Goal: Transaction & Acquisition: Book appointment/travel/reservation

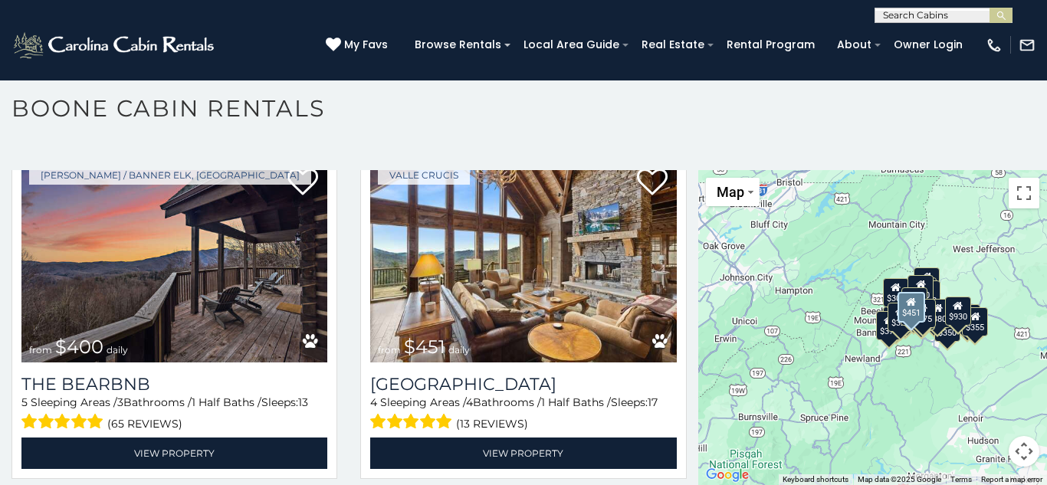
scroll to position [1456, 0]
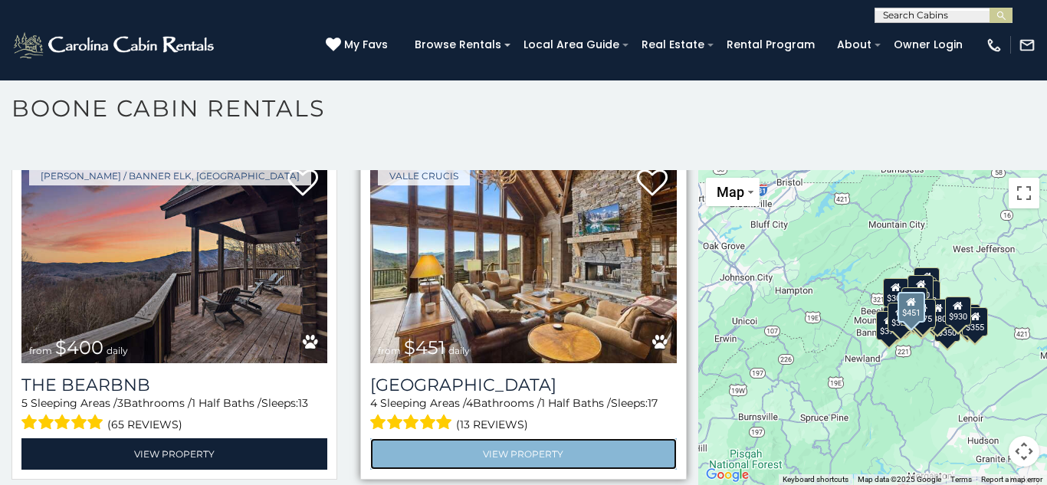
click at [515, 456] on link "View Property" at bounding box center [523, 453] width 306 height 31
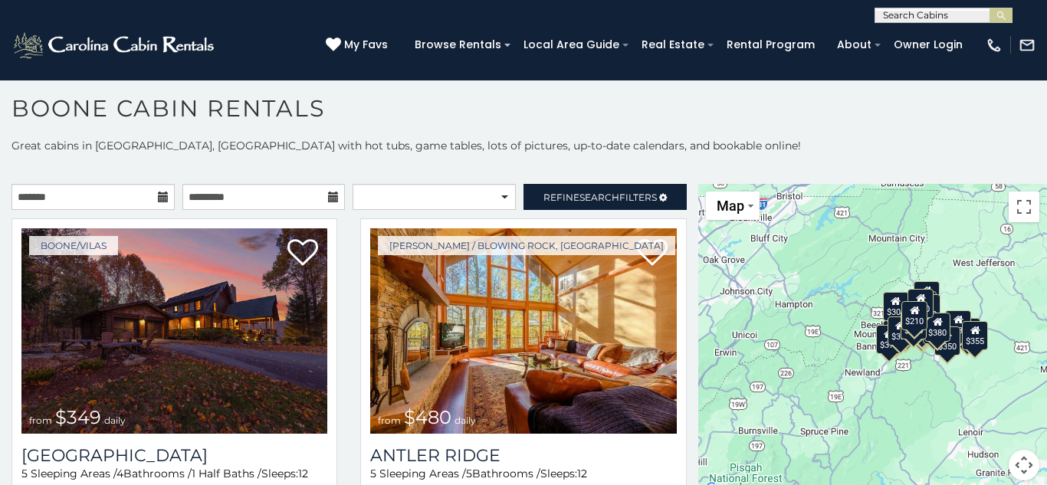
scroll to position [14, 0]
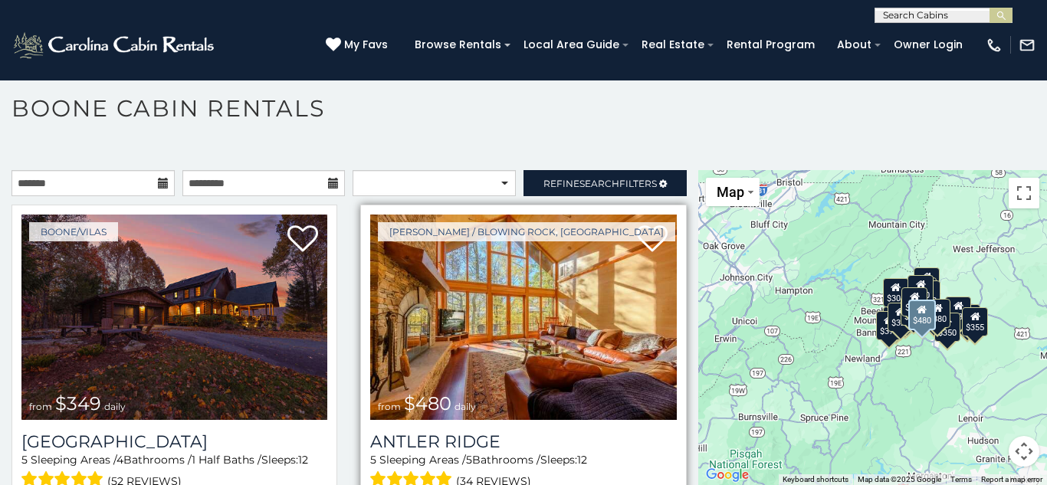
click at [501, 339] on img at bounding box center [523, 317] width 306 height 205
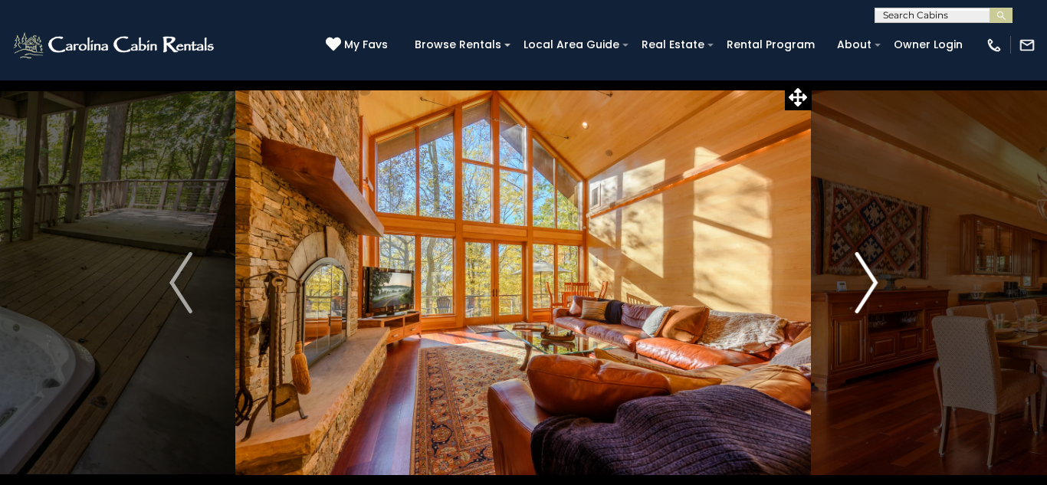
click at [874, 277] on img "Next" at bounding box center [865, 282] width 23 height 61
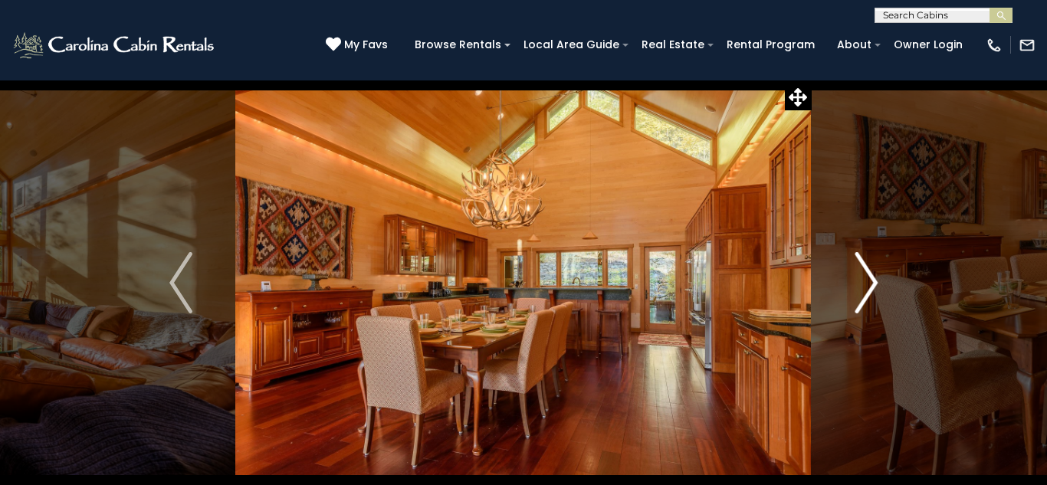
click at [874, 278] on img "Next" at bounding box center [865, 282] width 23 height 61
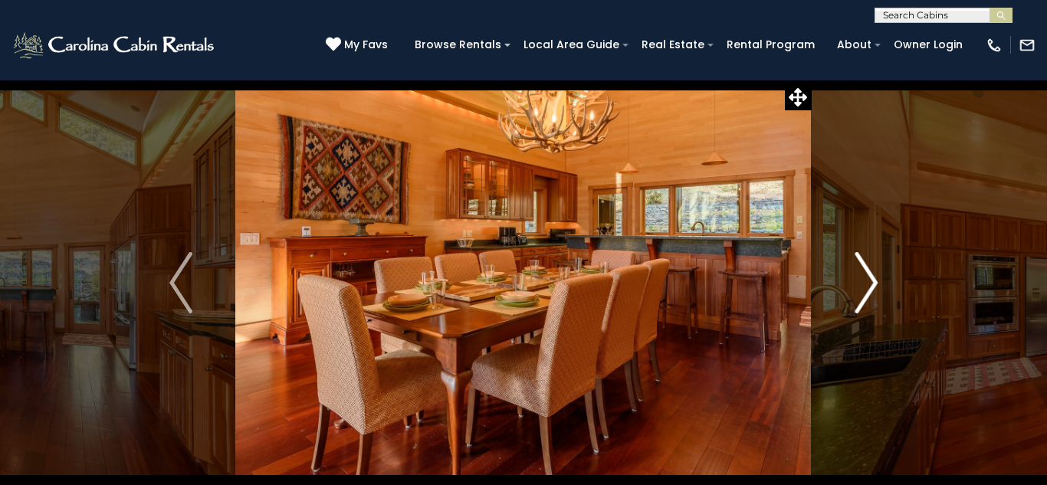
click at [874, 278] on img "Next" at bounding box center [865, 282] width 23 height 61
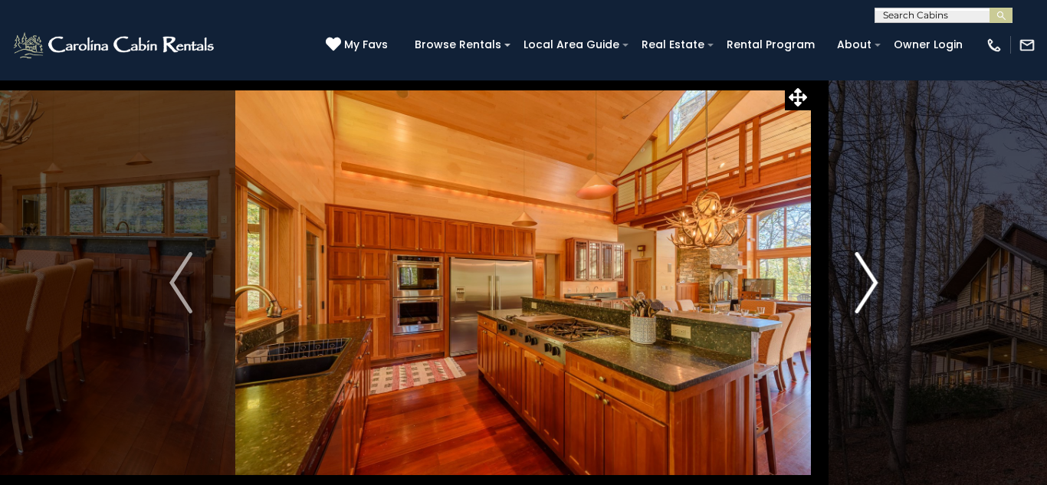
click at [874, 278] on img "Next" at bounding box center [865, 282] width 23 height 61
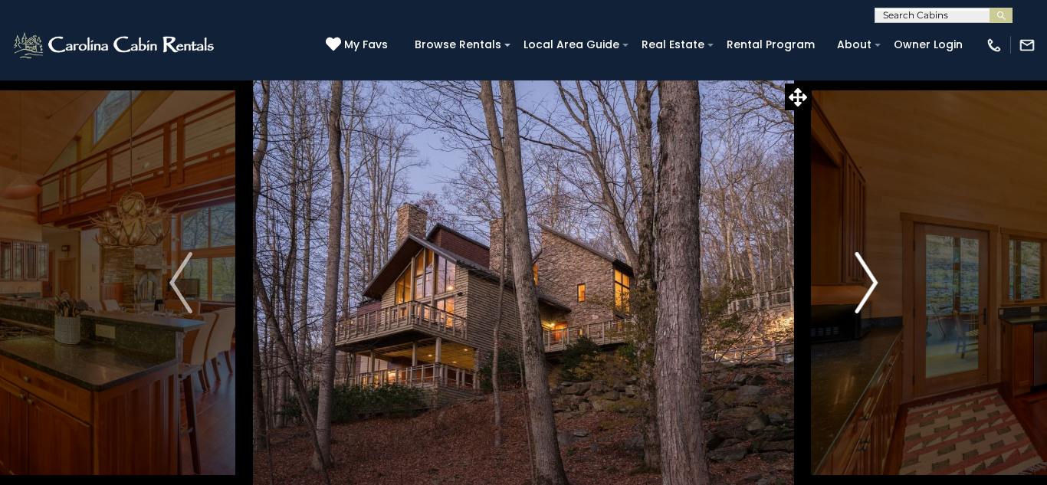
click at [874, 278] on img "Next" at bounding box center [865, 282] width 23 height 61
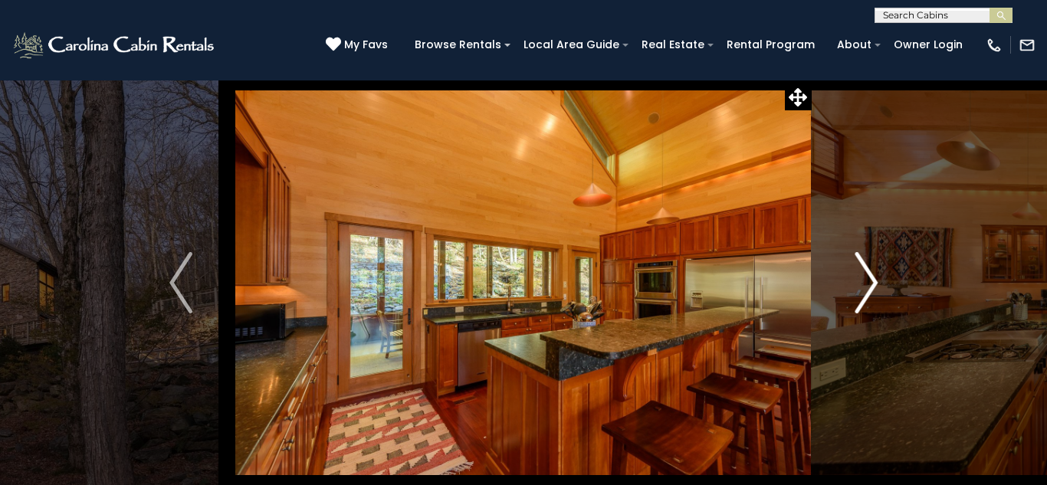
click at [874, 278] on img "Next" at bounding box center [865, 282] width 23 height 61
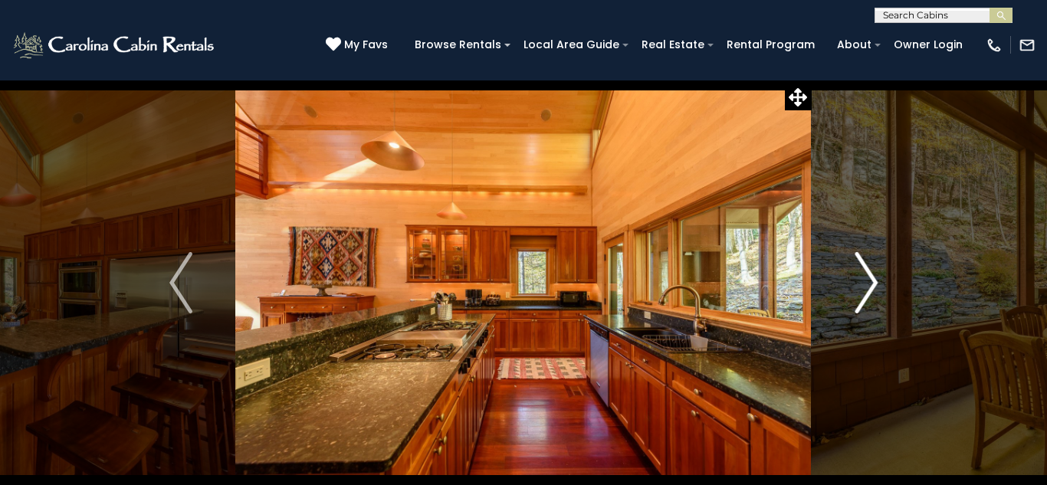
click at [874, 278] on img "Next" at bounding box center [865, 282] width 23 height 61
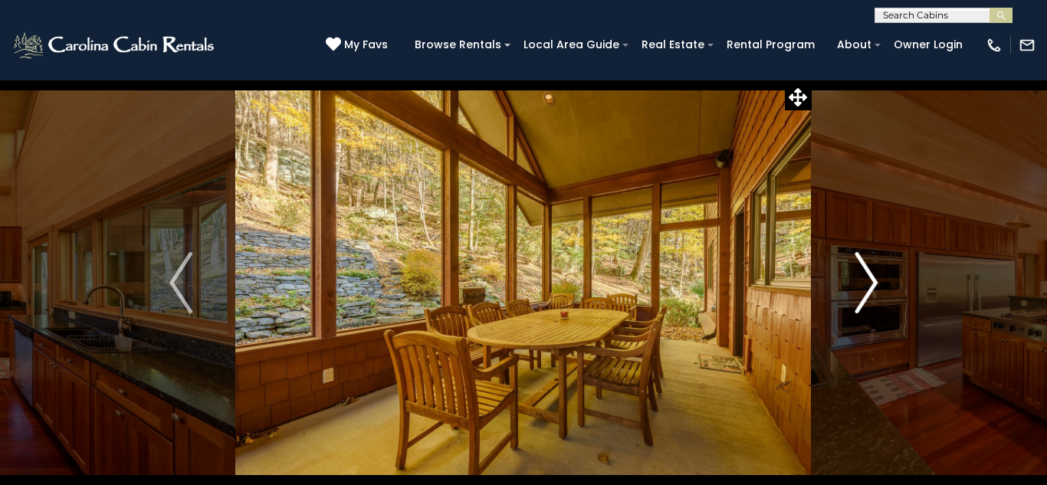
click at [874, 278] on img "Next" at bounding box center [865, 282] width 23 height 61
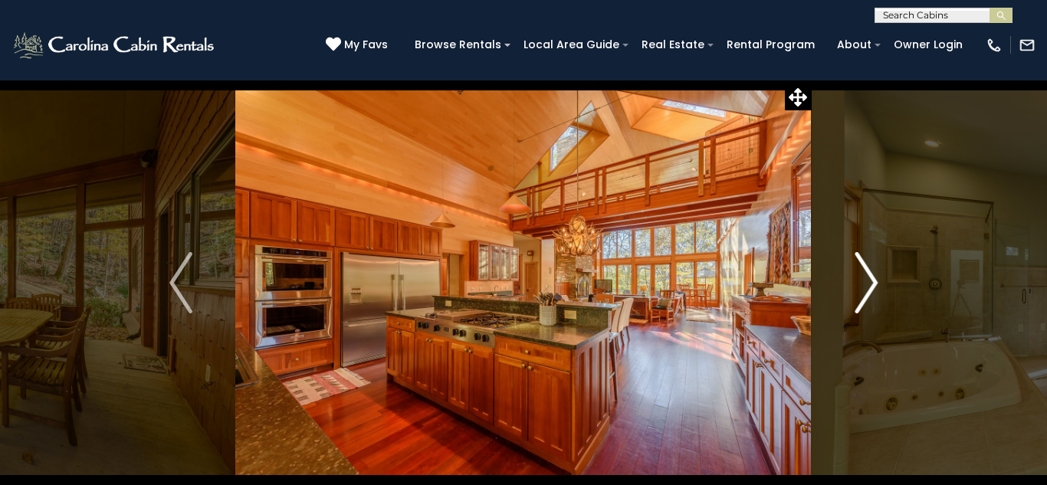
click at [874, 278] on img "Next" at bounding box center [865, 282] width 23 height 61
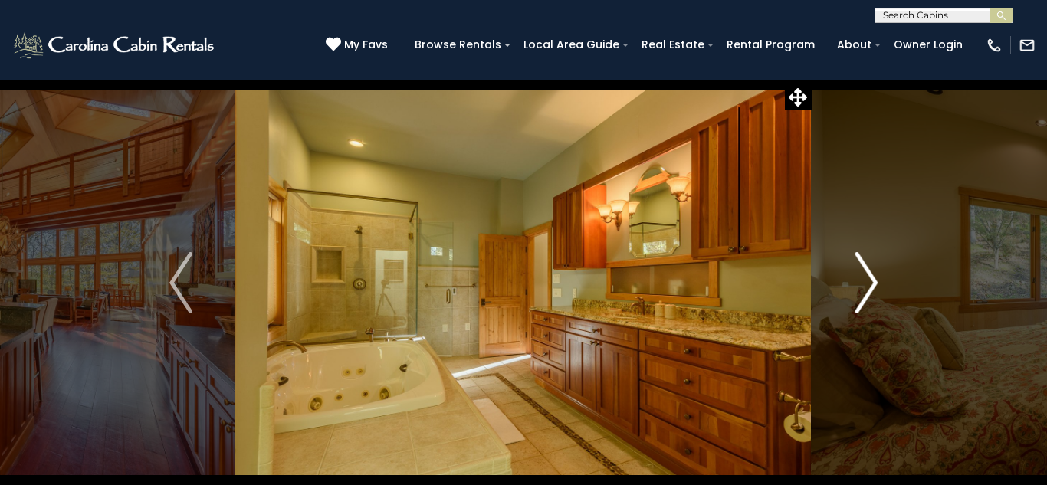
click at [877, 279] on button "Next" at bounding box center [865, 283] width 109 height 406
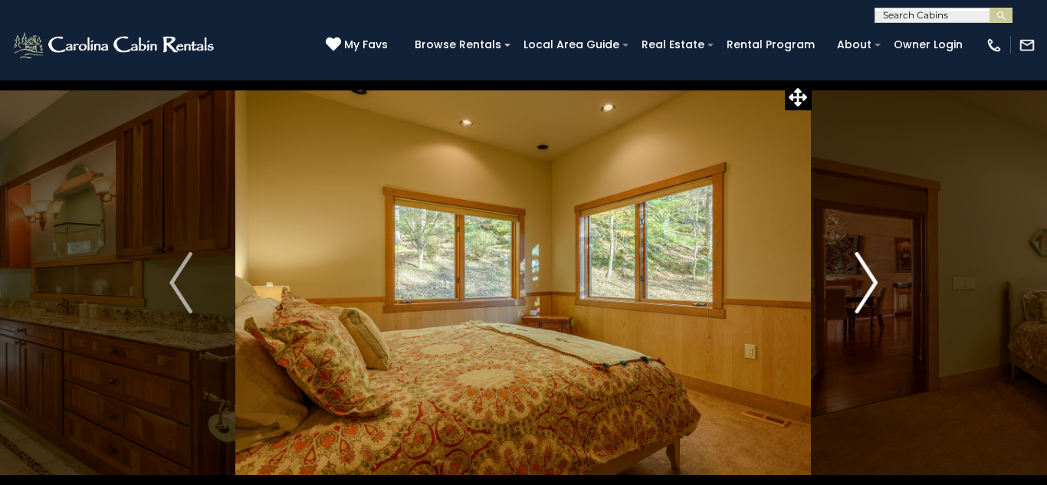
click at [877, 279] on button "Next" at bounding box center [865, 283] width 109 height 406
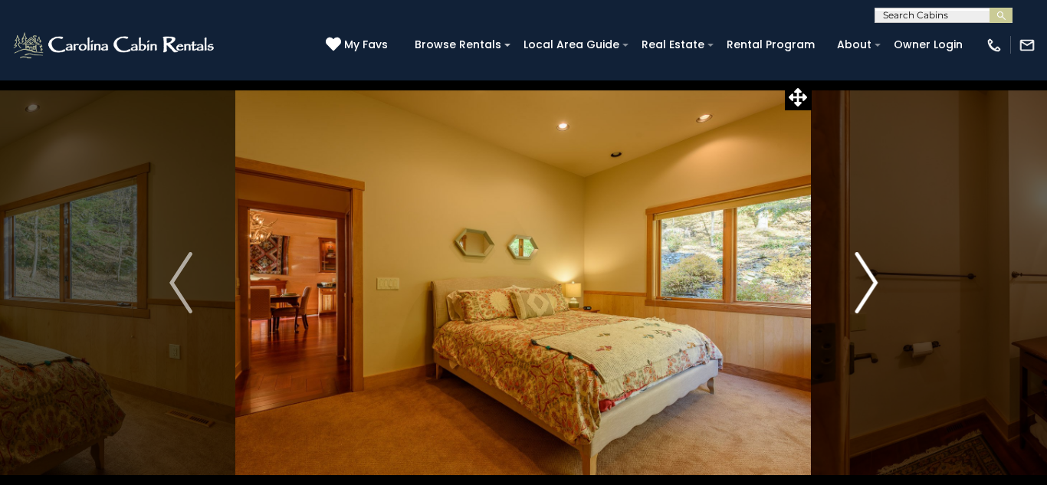
click at [877, 279] on button "Next" at bounding box center [865, 283] width 109 height 406
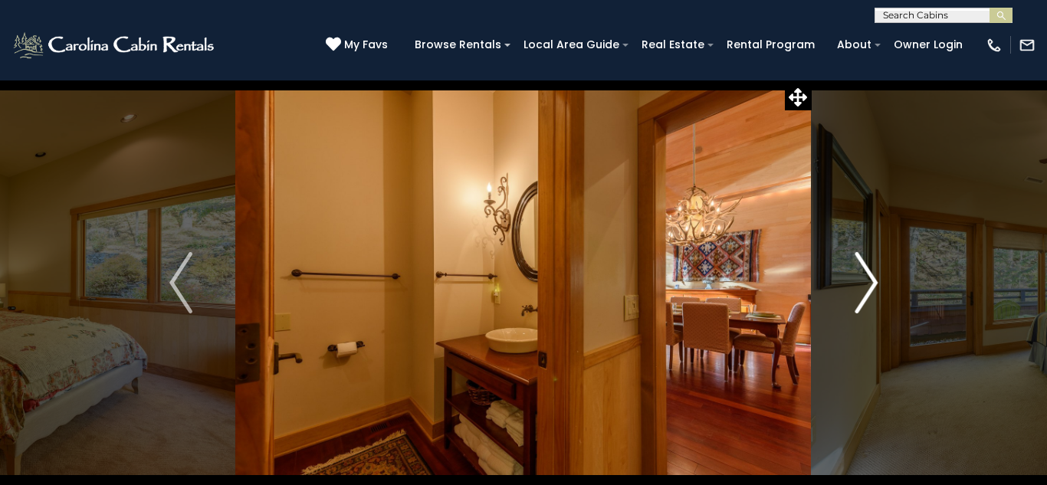
click at [877, 279] on button "Next" at bounding box center [865, 283] width 109 height 406
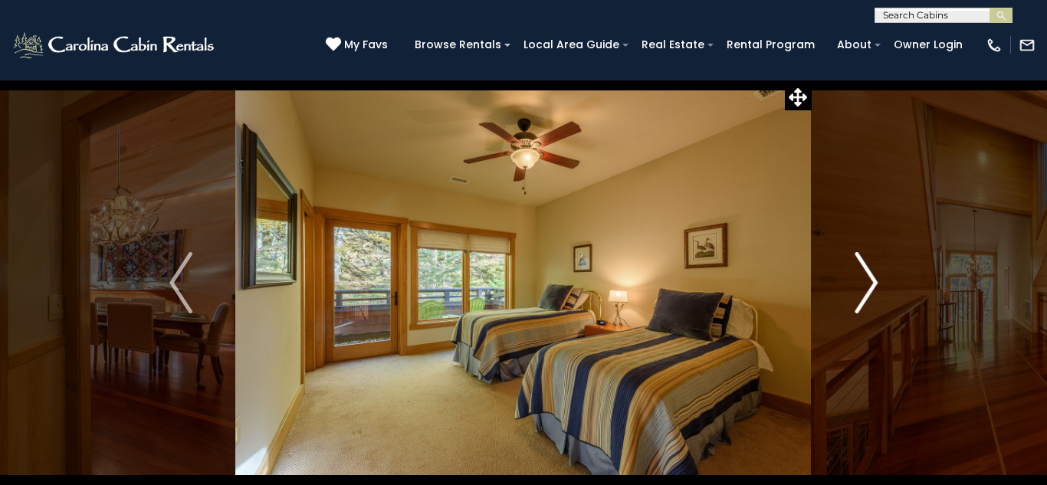
click at [877, 279] on button "Next" at bounding box center [865, 283] width 109 height 406
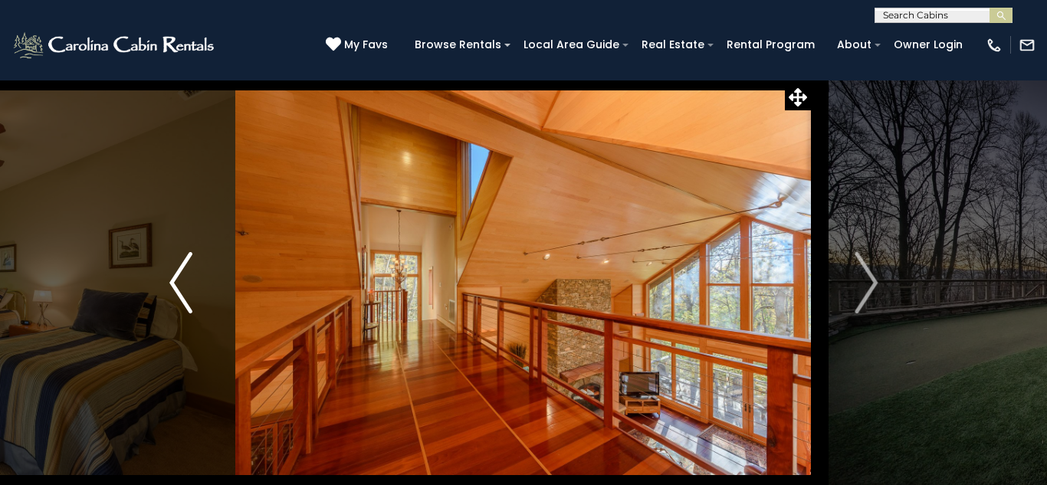
click at [170, 282] on img "Previous" at bounding box center [180, 282] width 23 height 61
